Goal: Task Accomplishment & Management: Use online tool/utility

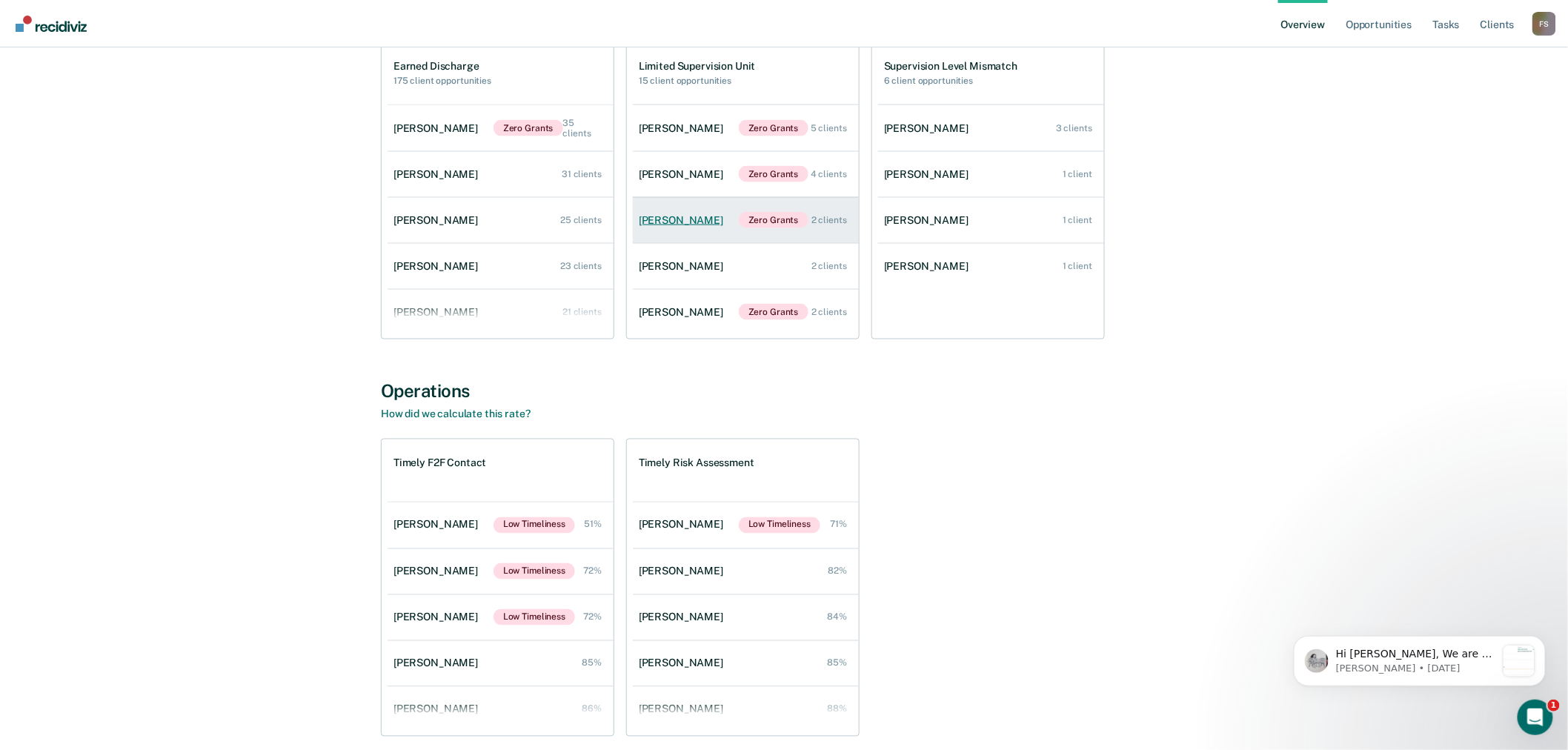
scroll to position [823, 0]
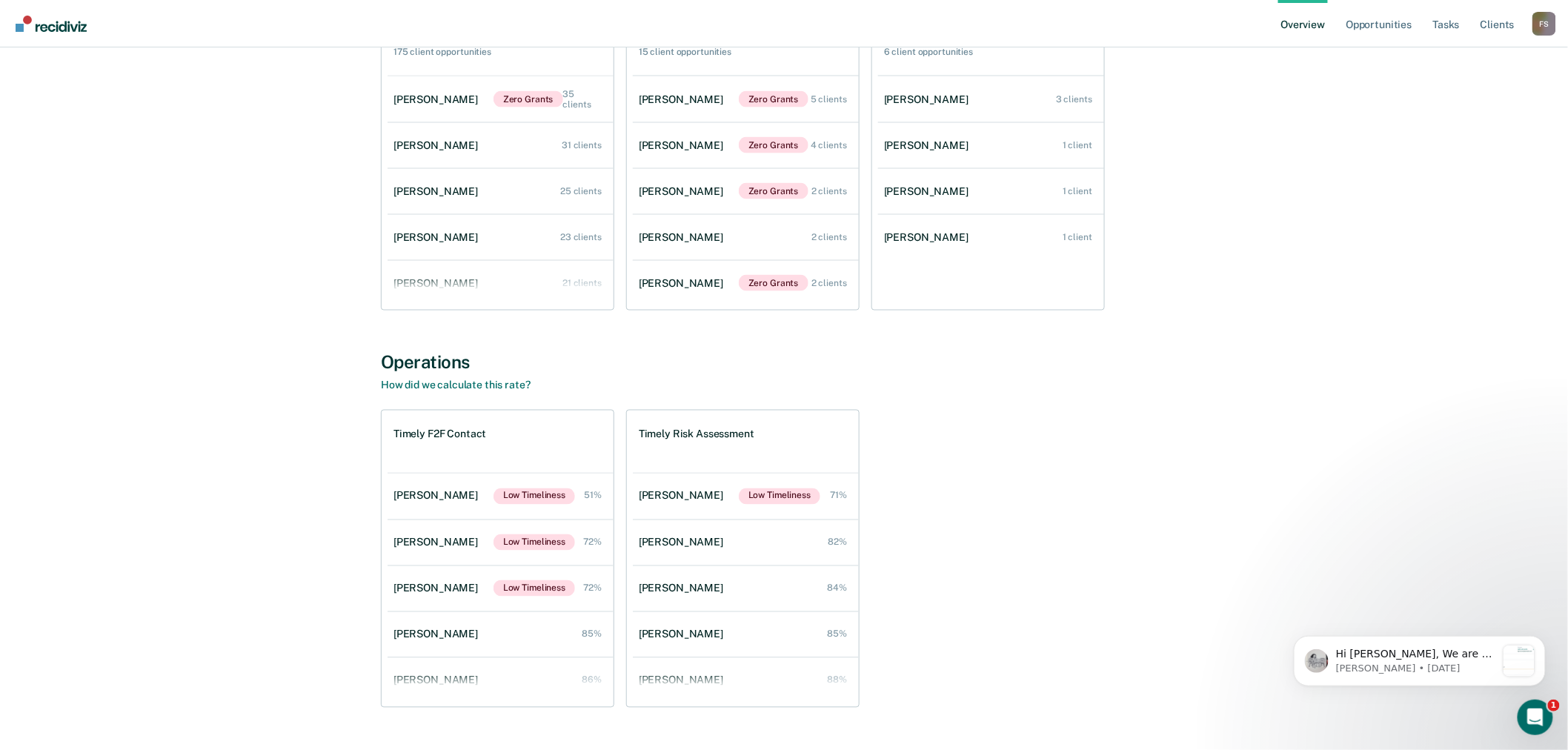
click at [1538, 28] on div "F S" at bounding box center [1545, 23] width 23 height 23
click at [1466, 91] on link "Go to Operations" at bounding box center [1484, 96] width 119 height 12
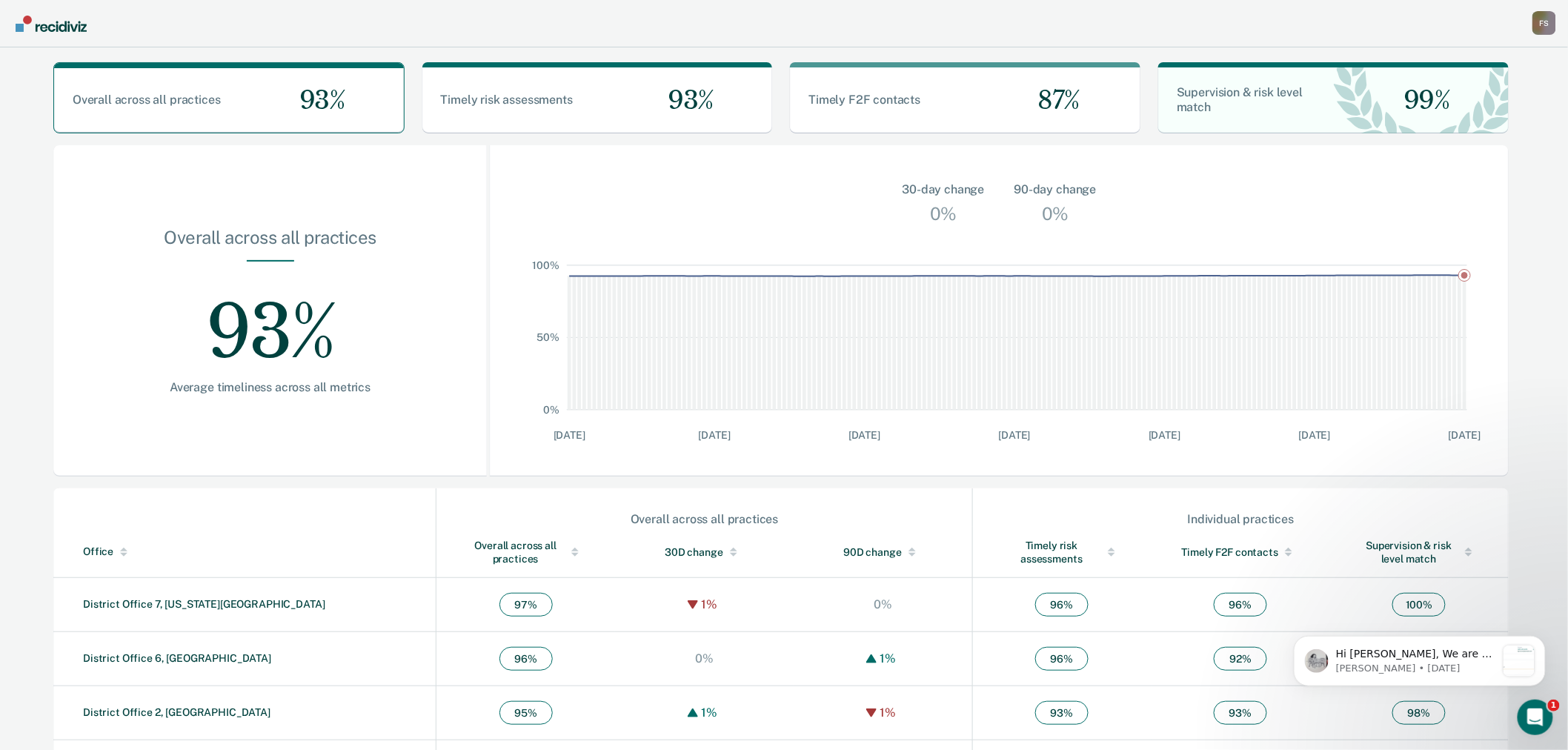
scroll to position [283, 0]
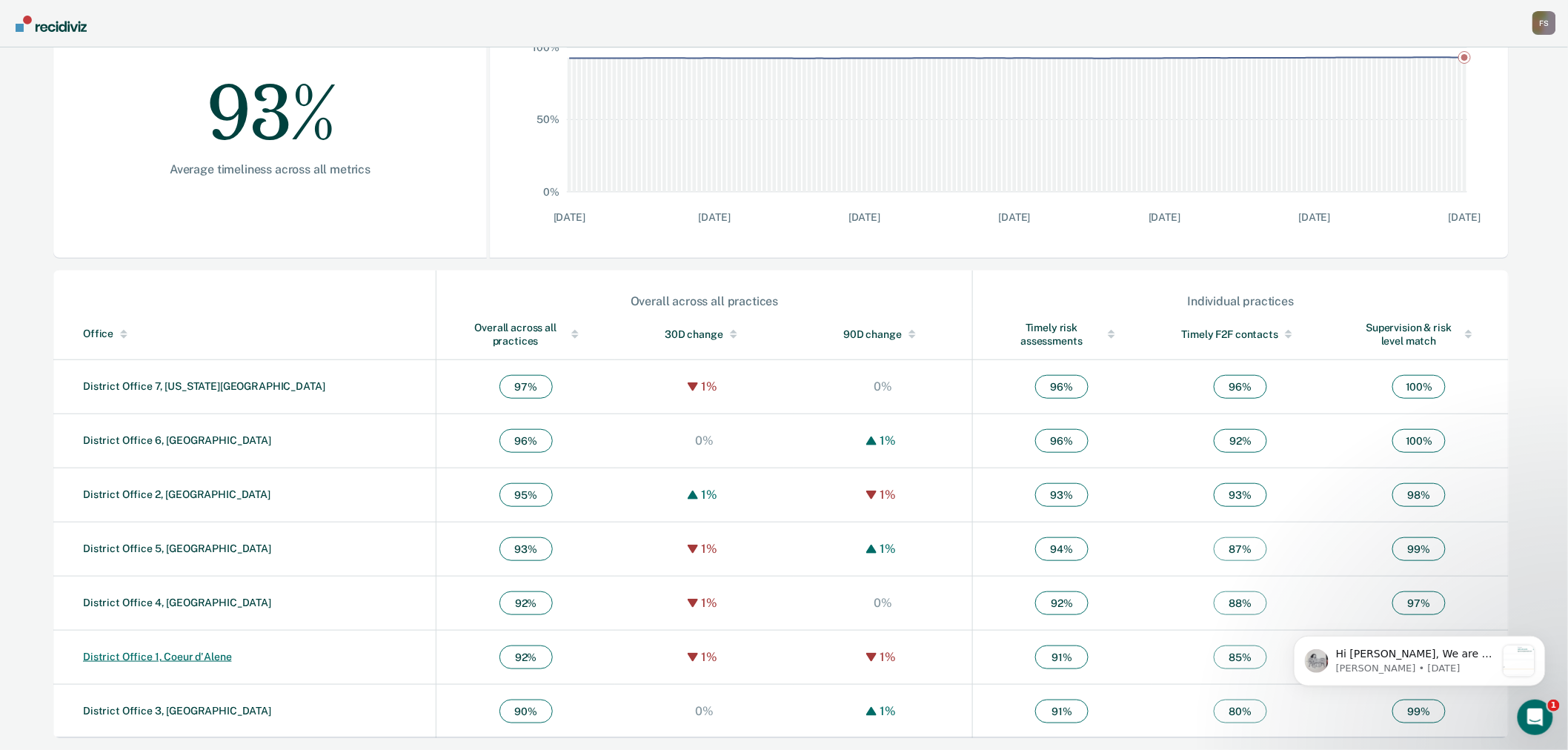
click at [158, 653] on link "District Office 1, Coeur d'Alene" at bounding box center [157, 656] width 149 height 12
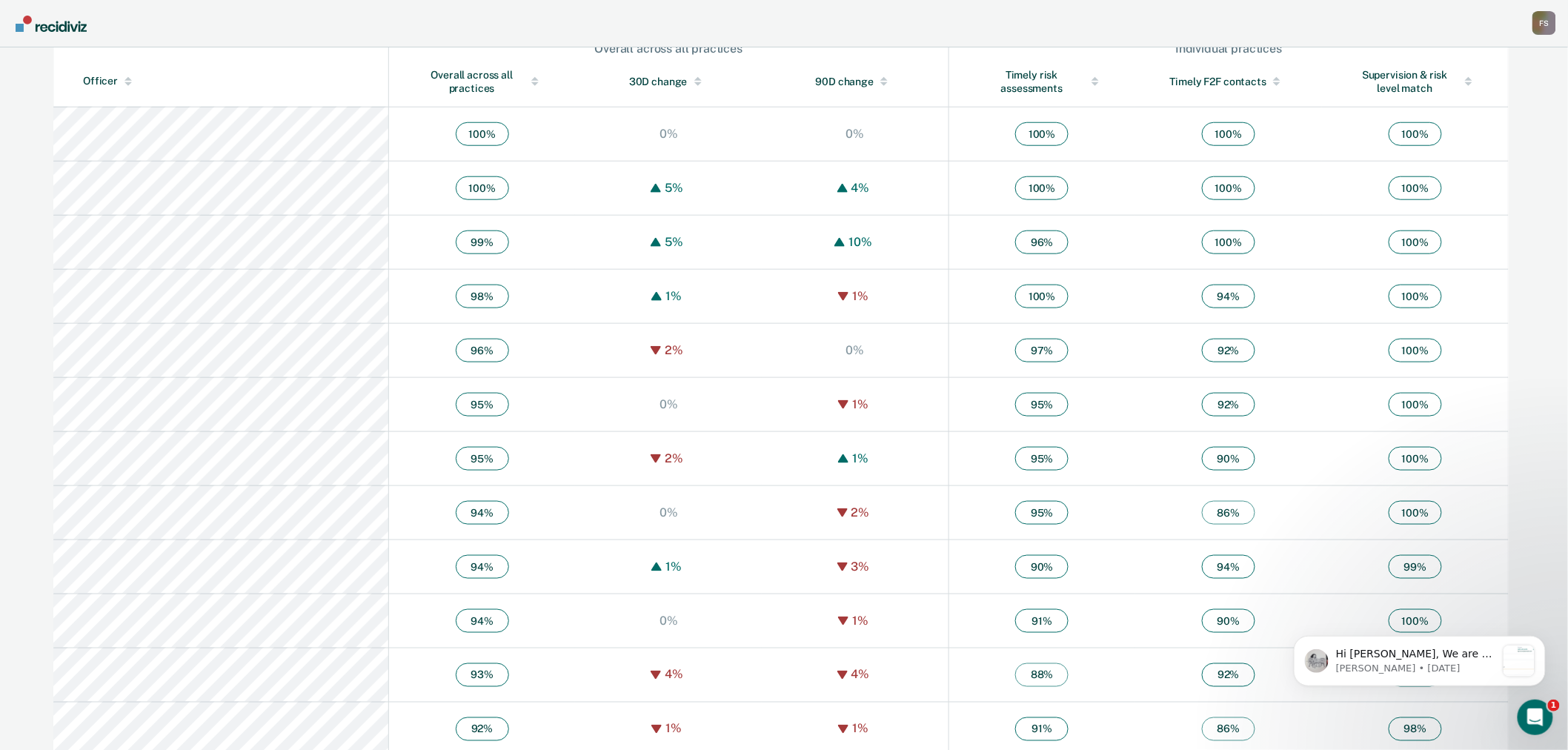
scroll to position [517, 0]
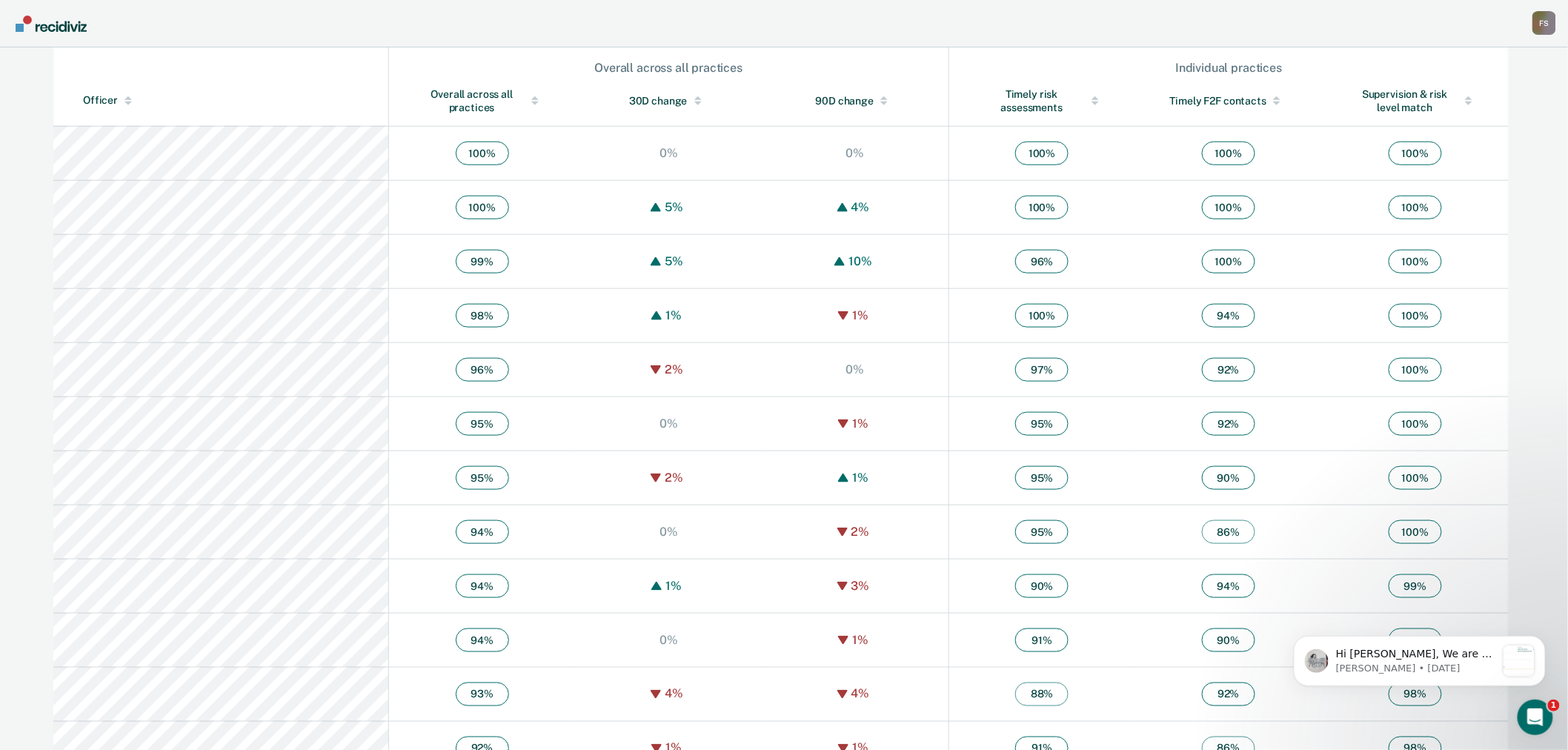
click at [1545, 20] on div "F S" at bounding box center [1545, 23] width 23 height 23
click at [1456, 109] on link "Go to Workflows" at bounding box center [1484, 116] width 119 height 12
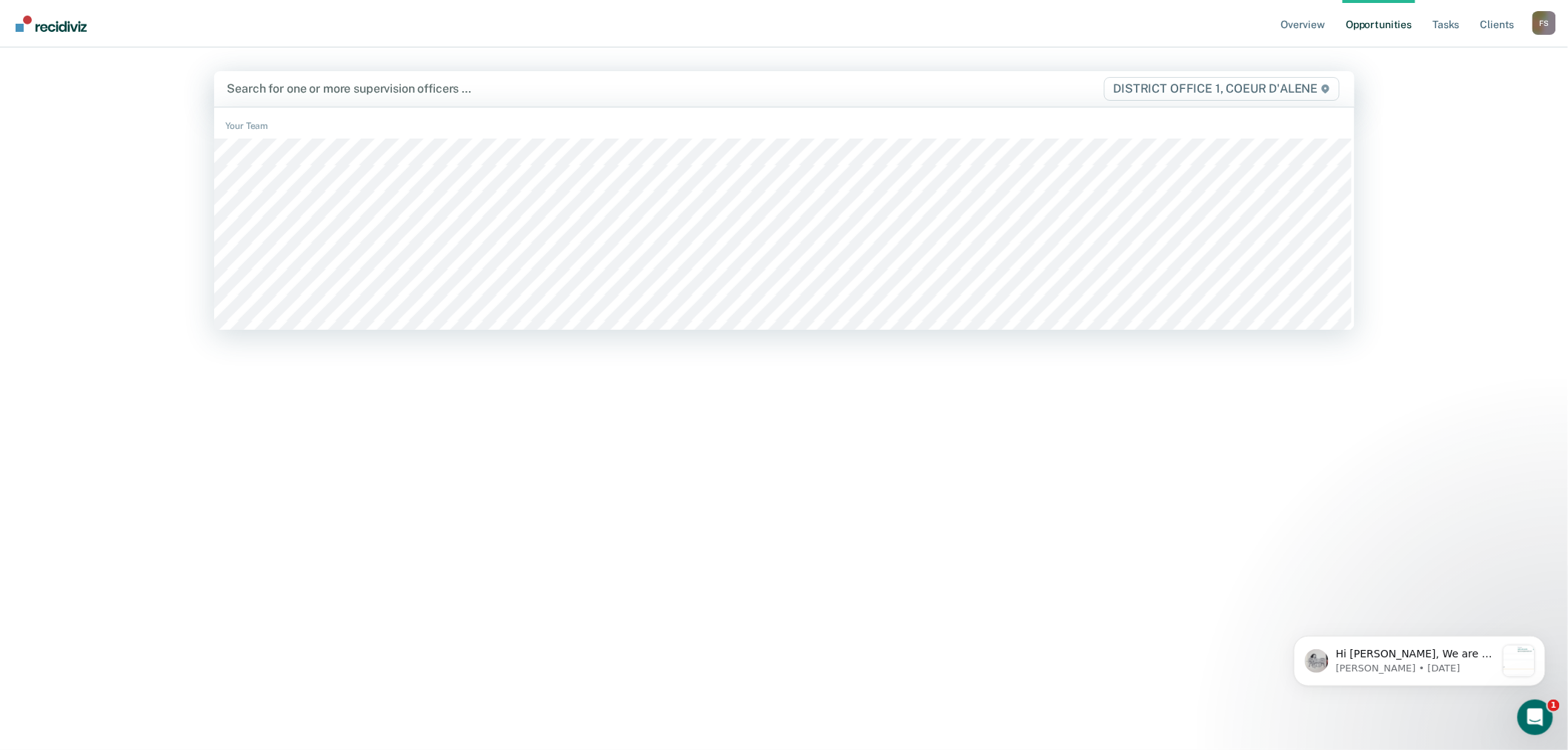
click at [448, 89] on div at bounding box center [617, 89] width 779 height 17
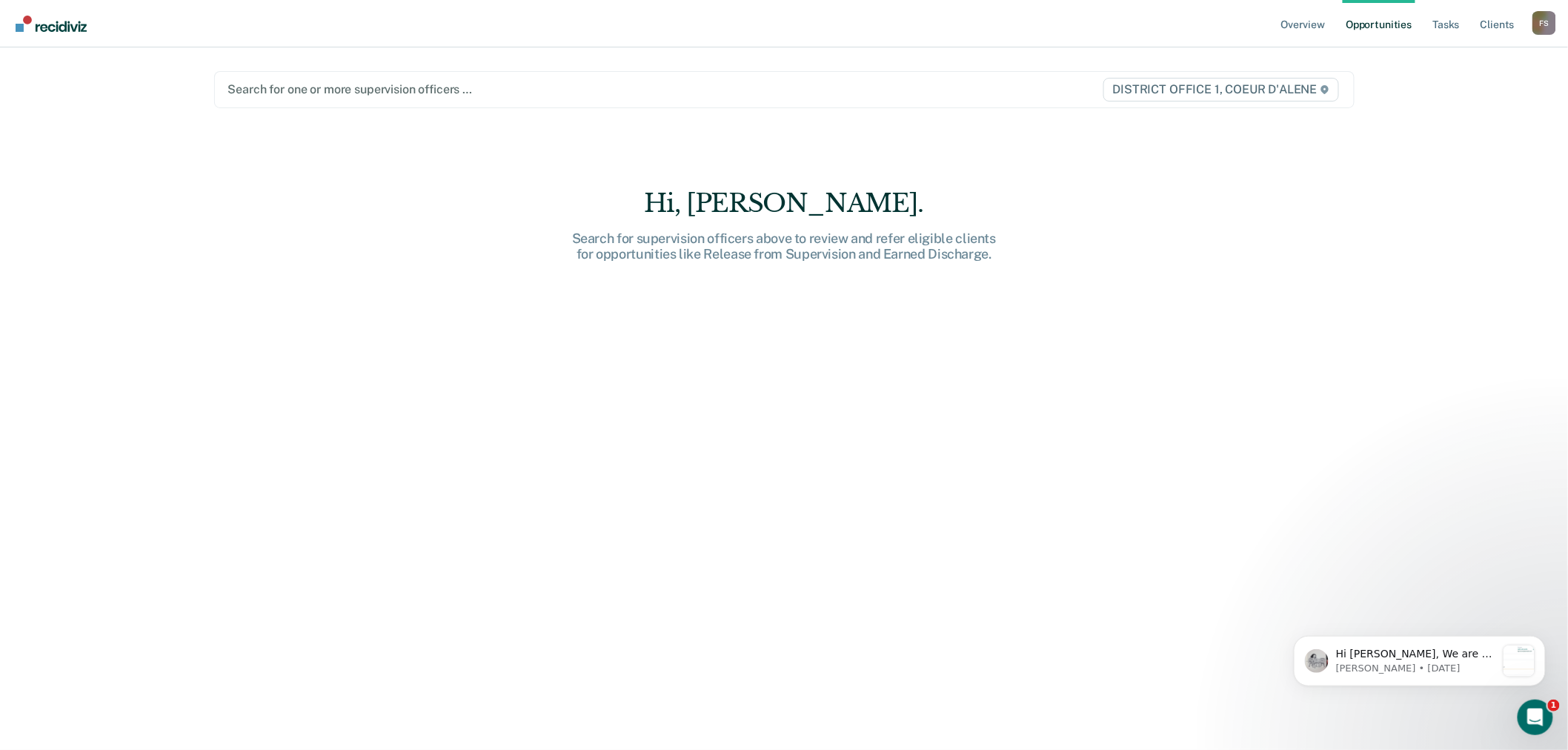
click at [415, 87] on div at bounding box center [617, 90] width 778 height 17
click at [305, 95] on div at bounding box center [617, 90] width 778 height 17
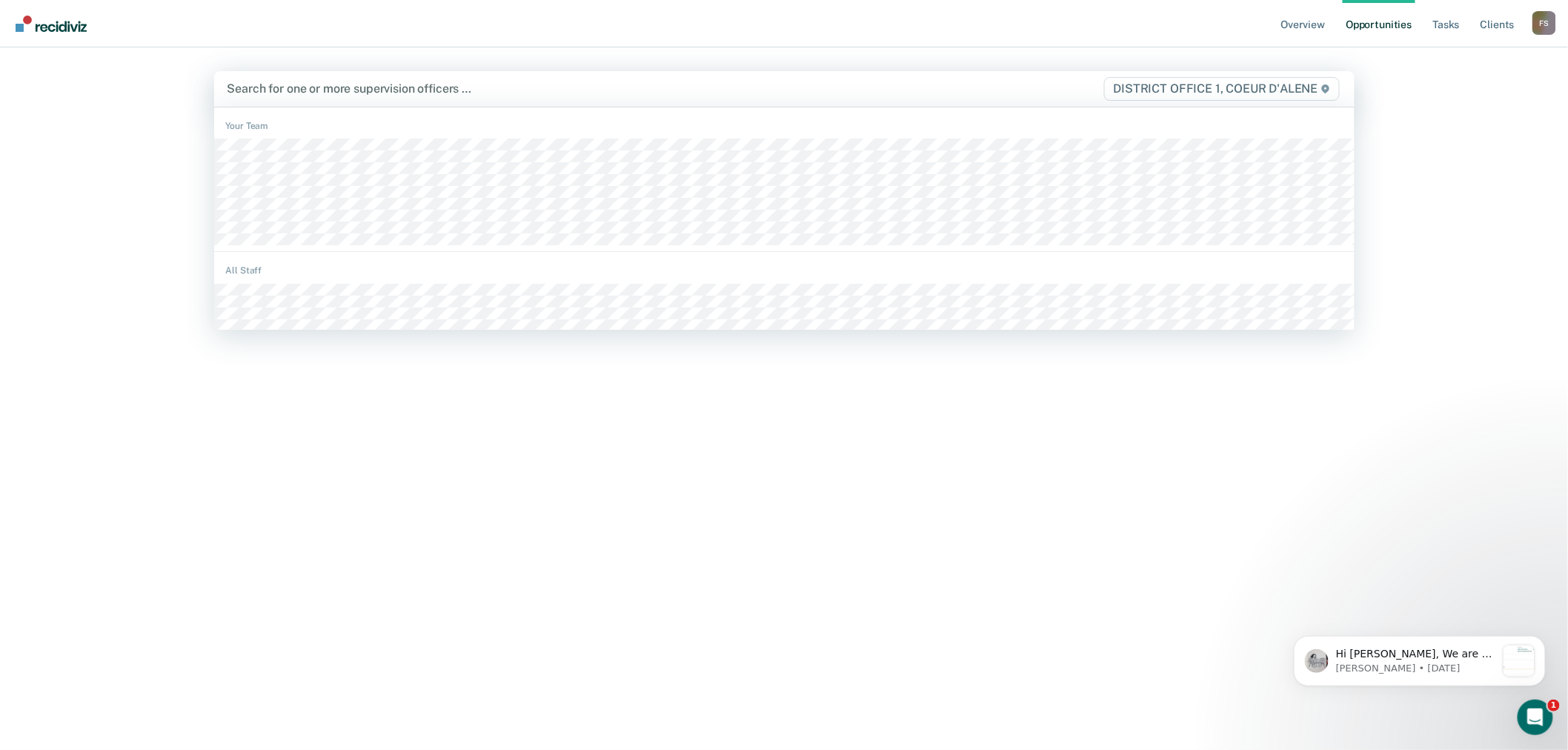
click at [326, 92] on div at bounding box center [617, 89] width 779 height 17
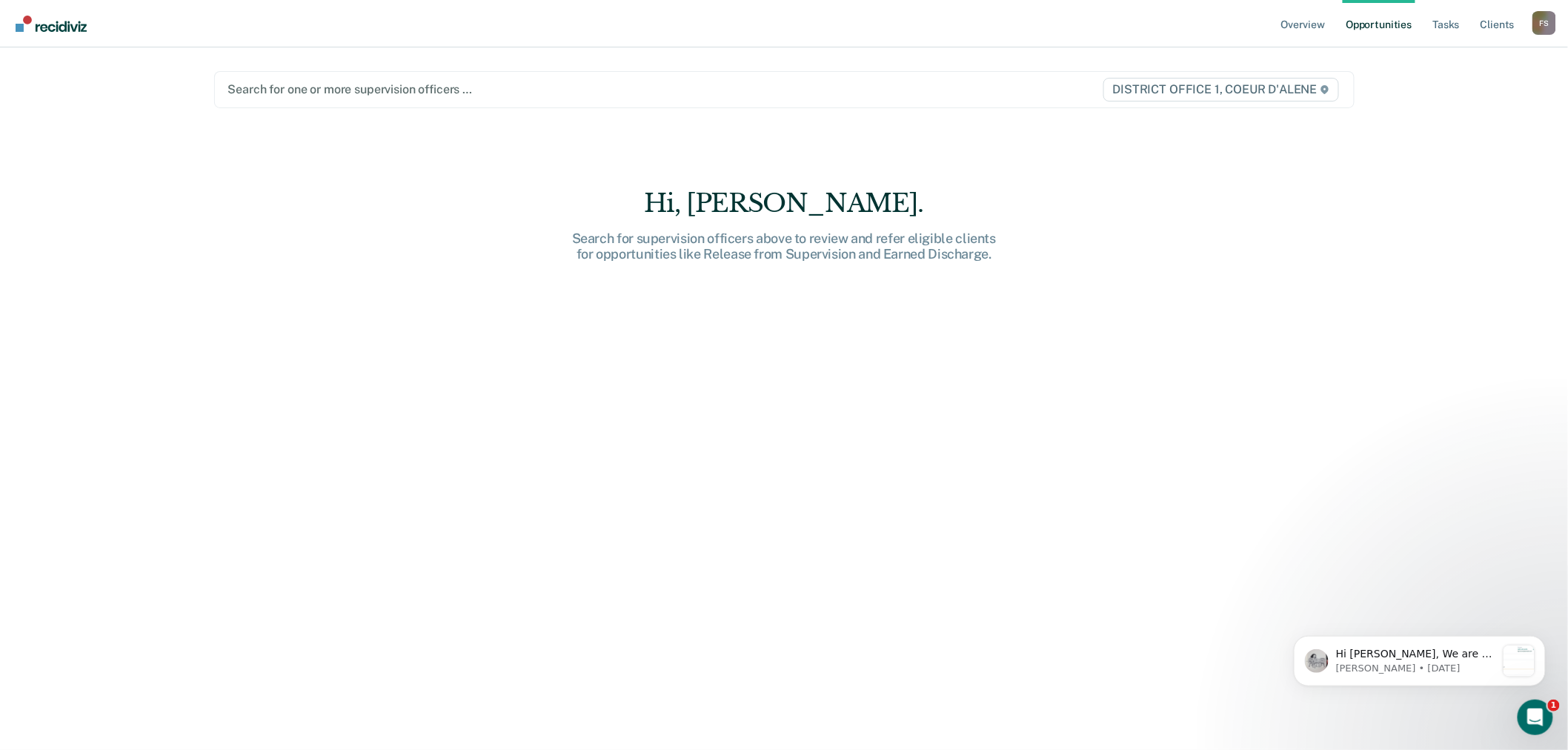
click at [330, 95] on div at bounding box center [617, 90] width 778 height 17
click at [323, 94] on div at bounding box center [617, 90] width 778 height 17
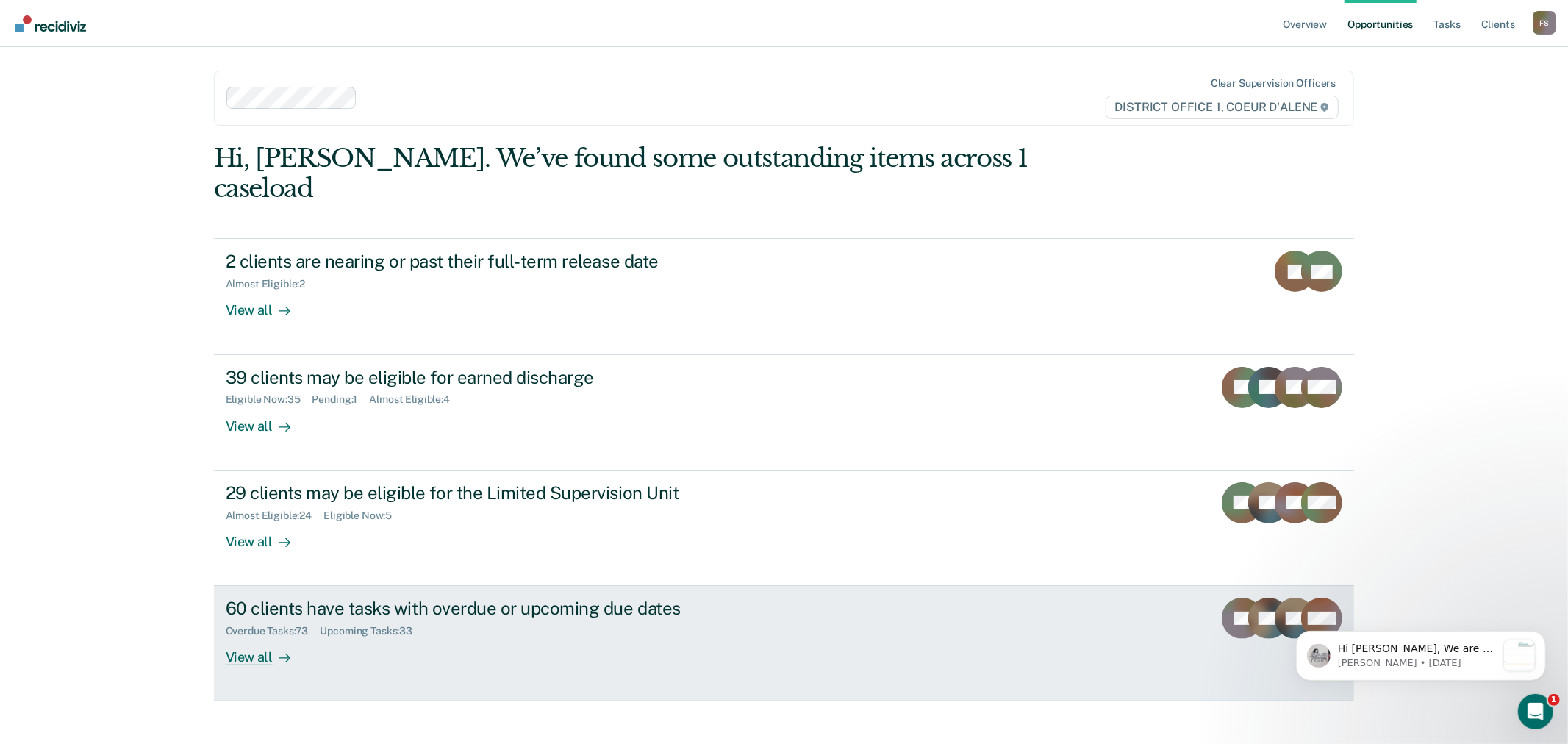
click at [259, 637] on div "View all" at bounding box center [267, 651] width 82 height 29
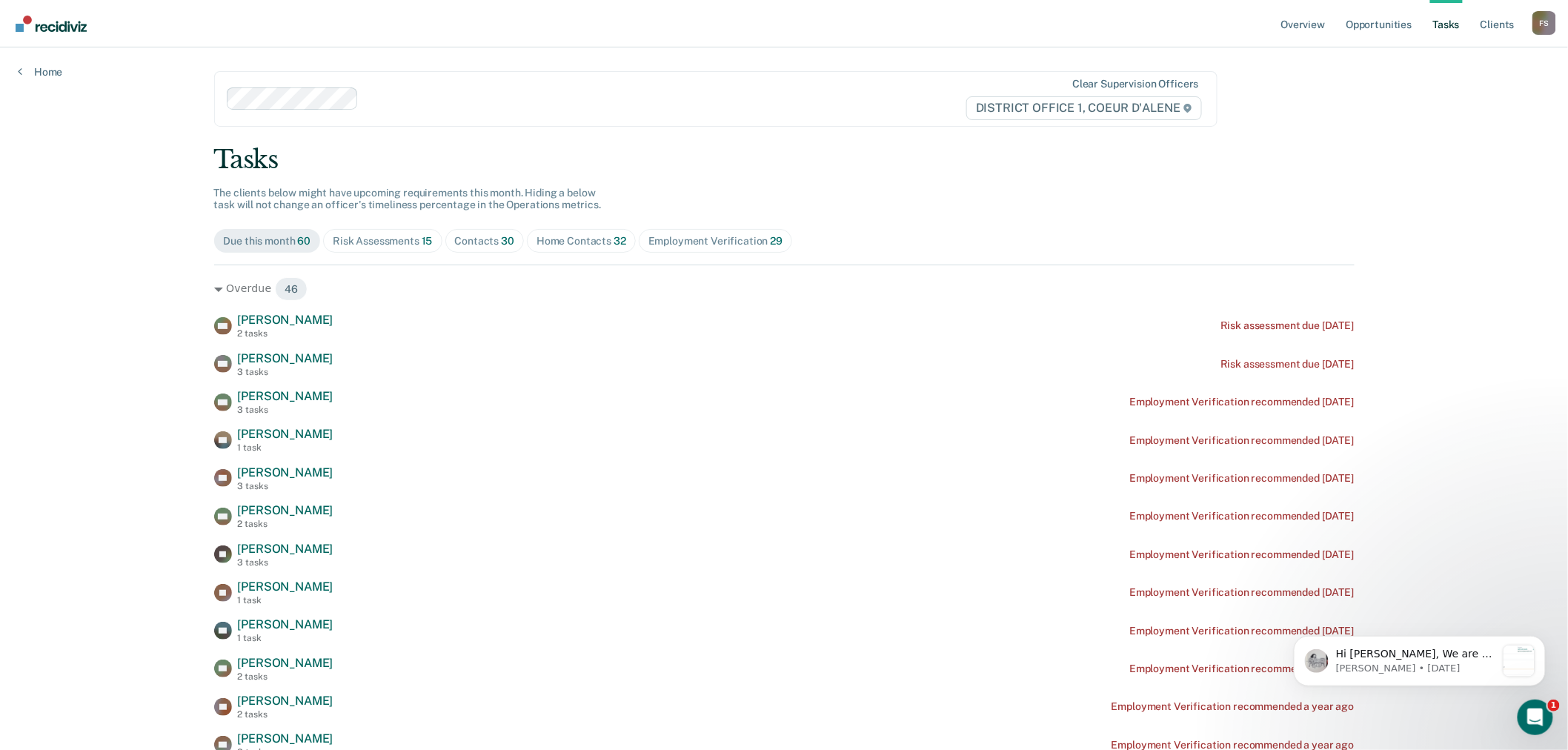
click at [471, 240] on div "Contacts 30" at bounding box center [485, 241] width 60 height 12
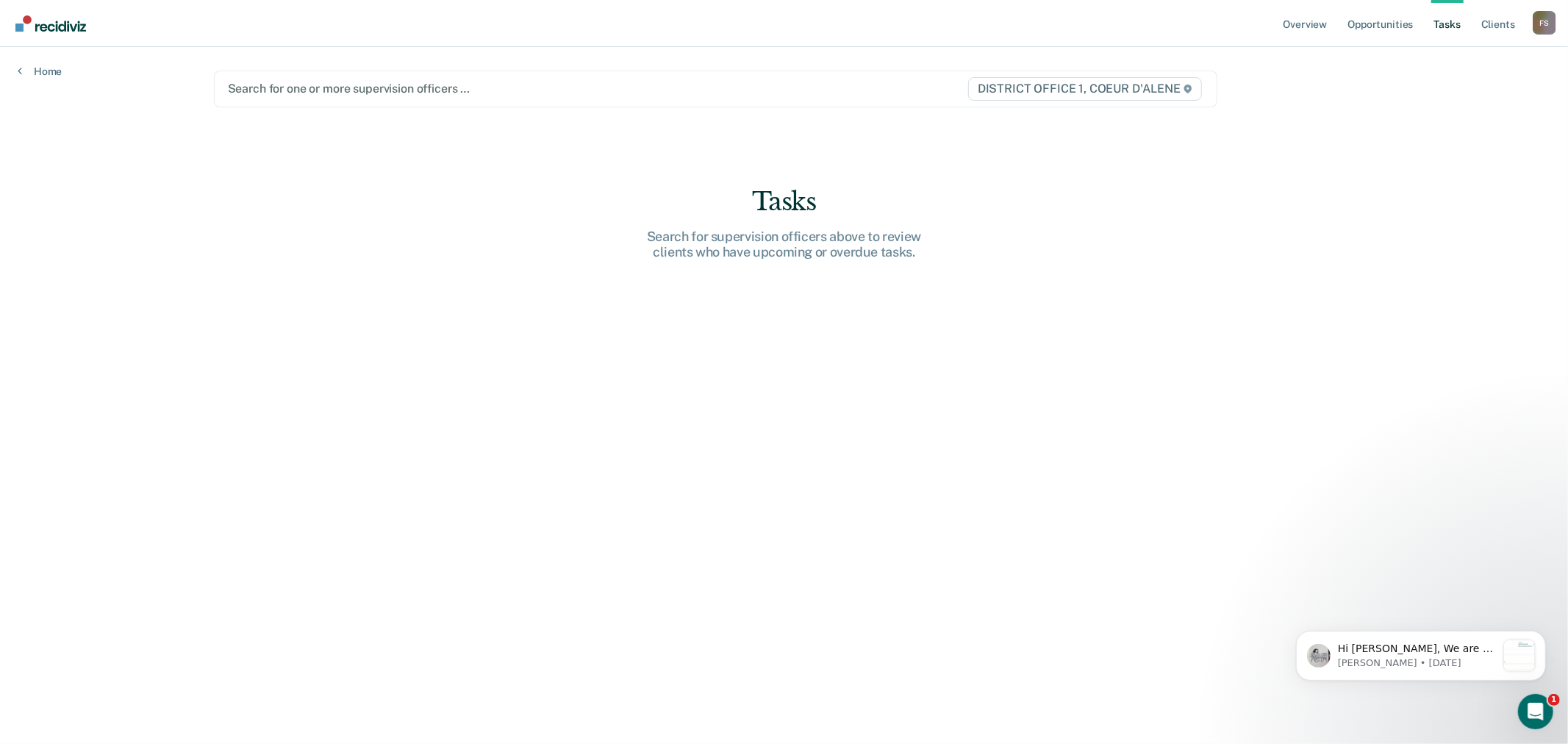
click at [331, 98] on div "Search for one or more supervision officers …" at bounding box center [568, 89] width 685 height 20
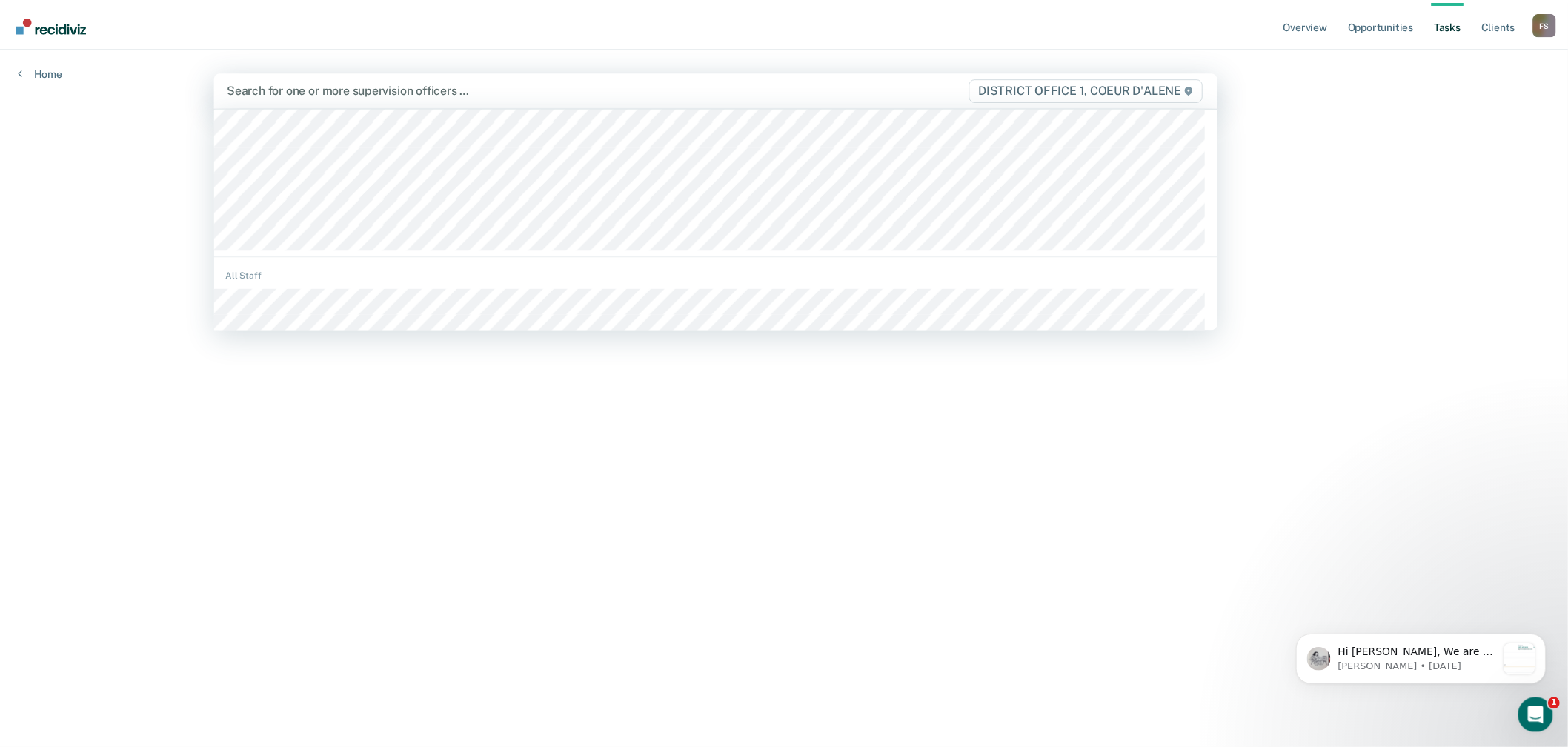
scroll to position [165, 0]
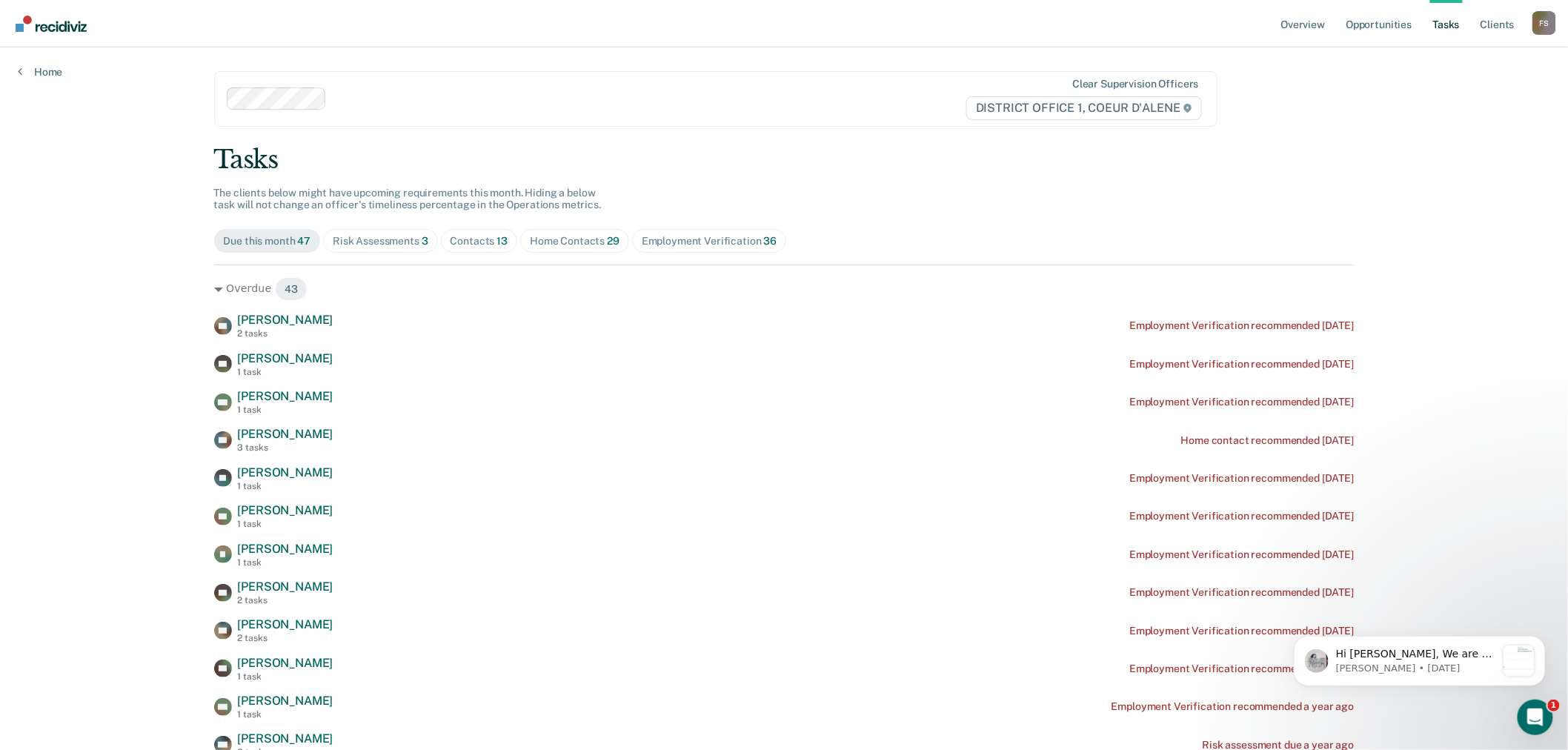
click at [463, 241] on div "Contacts 13" at bounding box center [479, 241] width 58 height 12
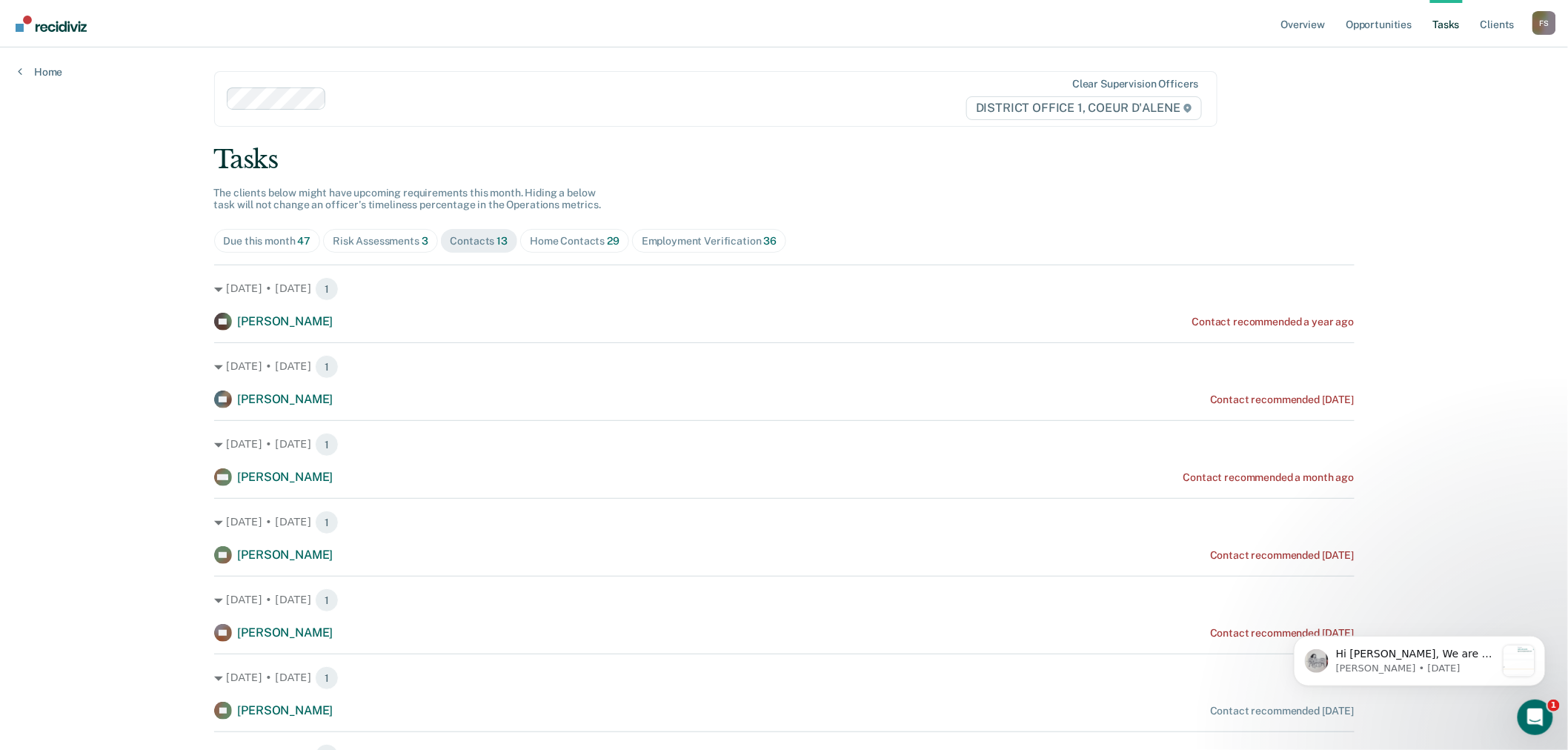
click at [460, 243] on div "Contacts 13" at bounding box center [479, 241] width 58 height 12
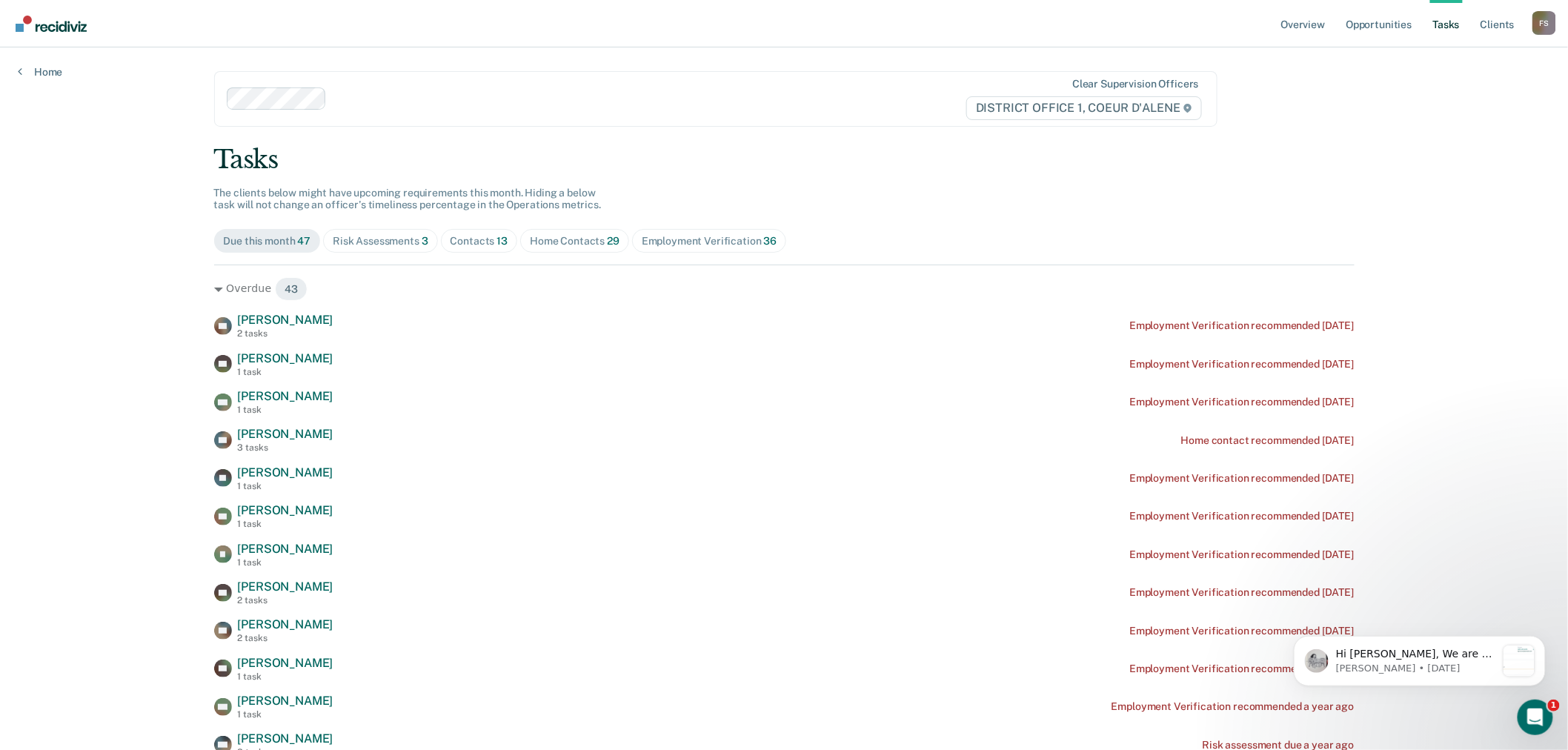
click at [460, 244] on div "Contacts 13" at bounding box center [479, 241] width 58 height 12
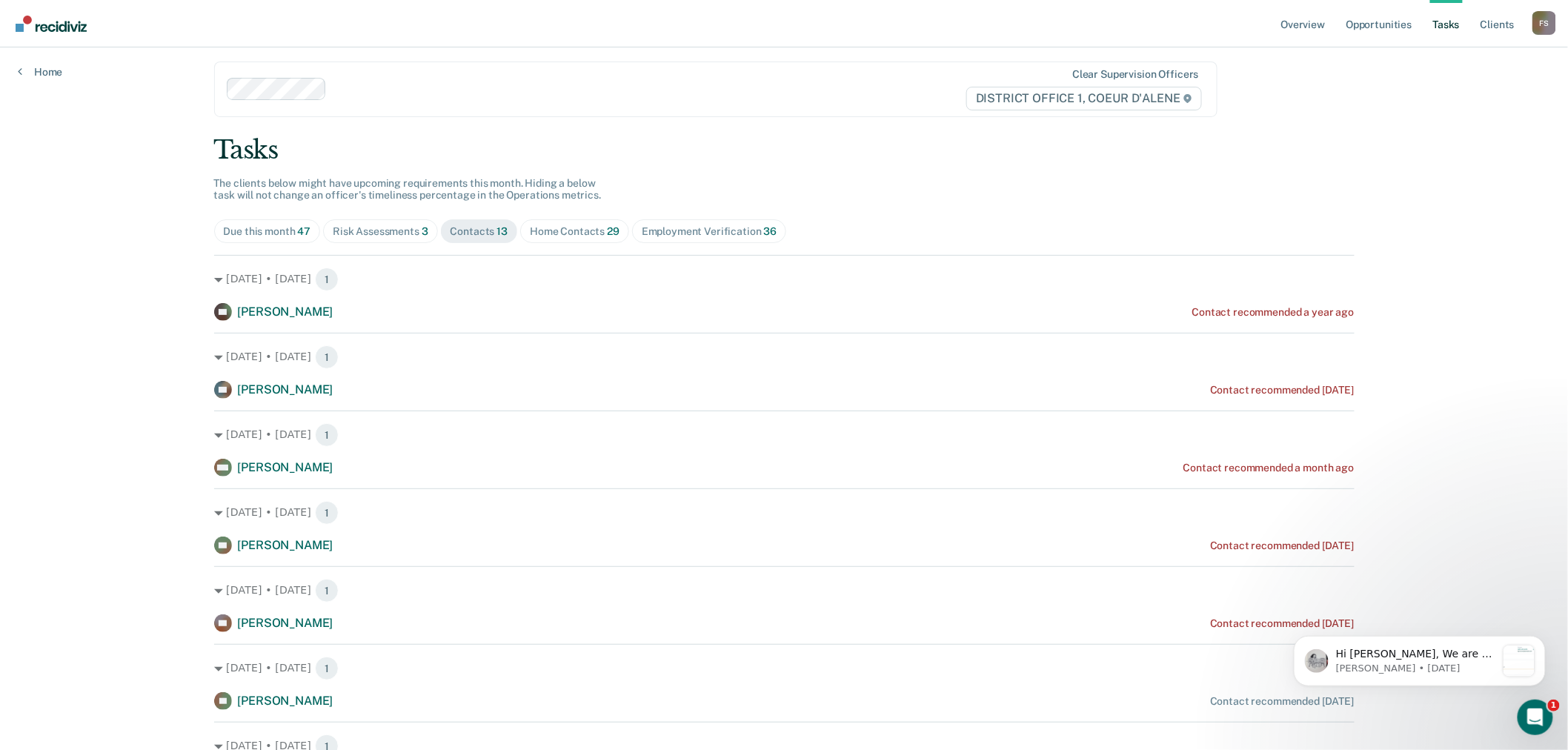
scroll to position [0, 0]
